Goal: Transaction & Acquisition: Purchase product/service

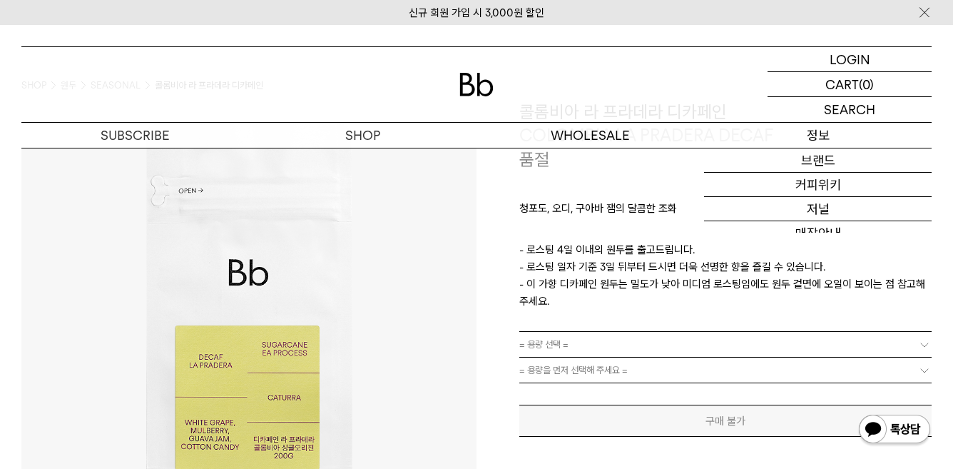
scroll to position [214, 0]
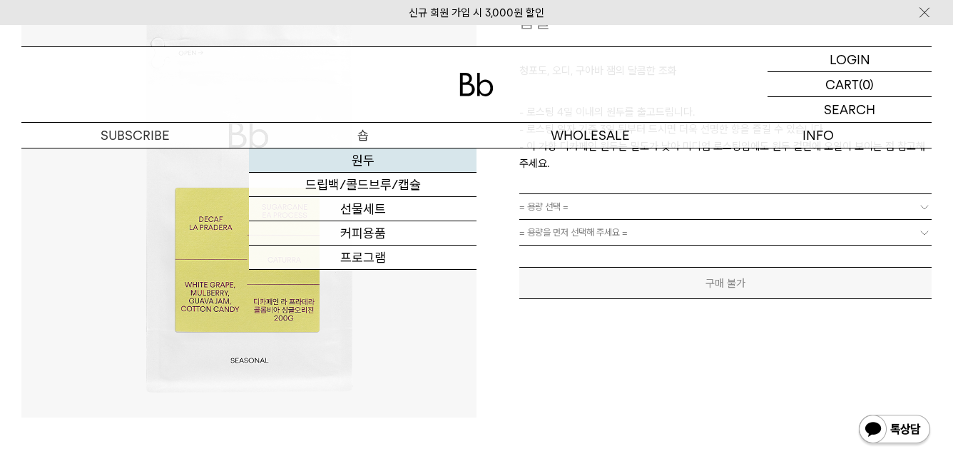
click at [371, 158] on link "원두" at bounding box center [363, 160] width 228 height 24
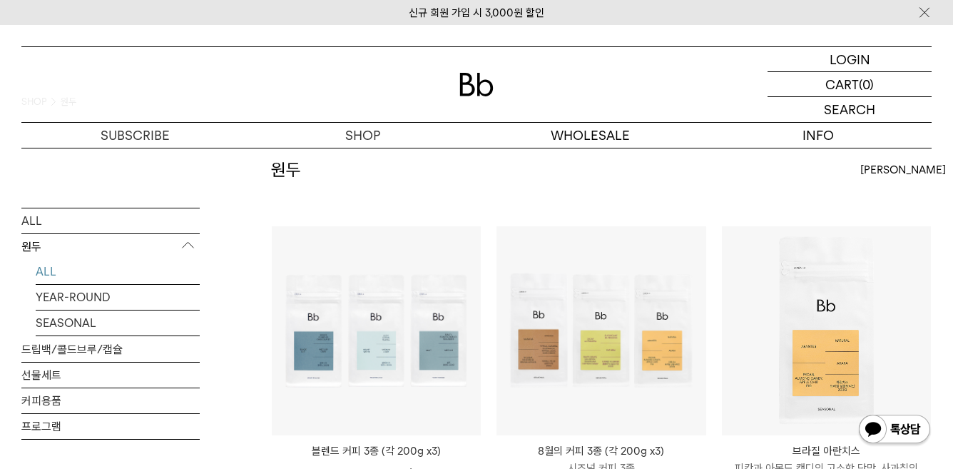
scroll to position [143, 0]
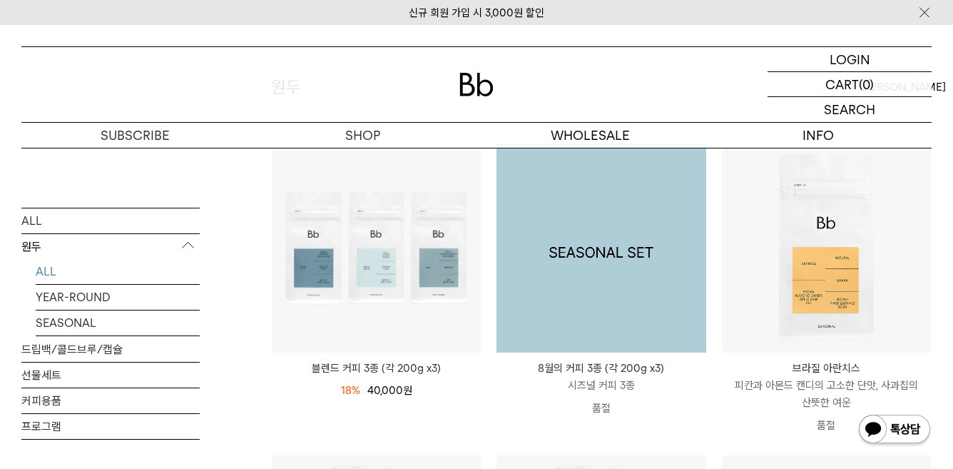
click at [637, 303] on img at bounding box center [601, 247] width 209 height 209
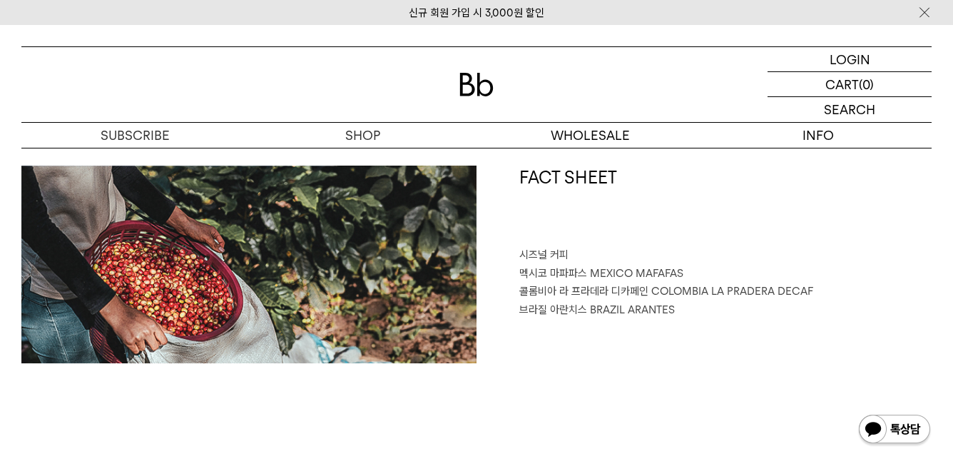
scroll to position [500, 0]
